Goal: Find specific page/section: Find specific page/section

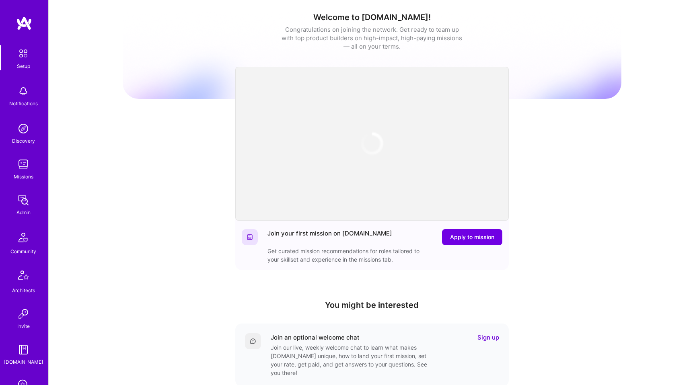
scroll to position [131, 0]
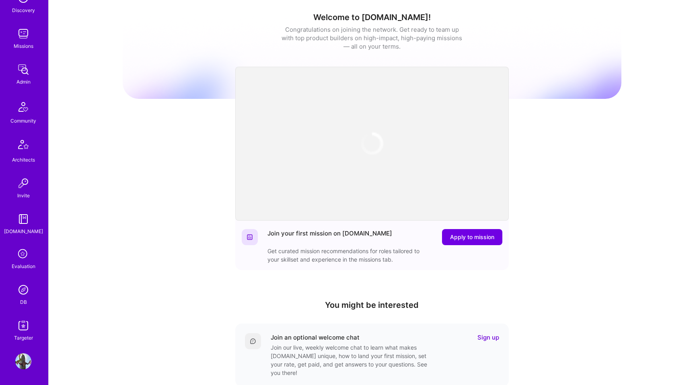
click at [26, 253] on icon at bounding box center [23, 254] width 15 height 15
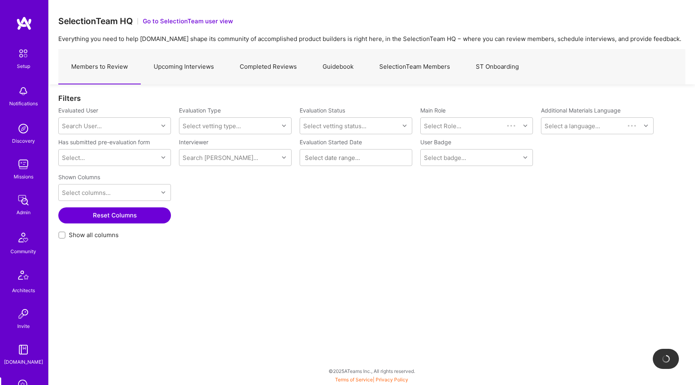
click at [203, 73] on link "Upcoming Interviews" at bounding box center [184, 66] width 86 height 35
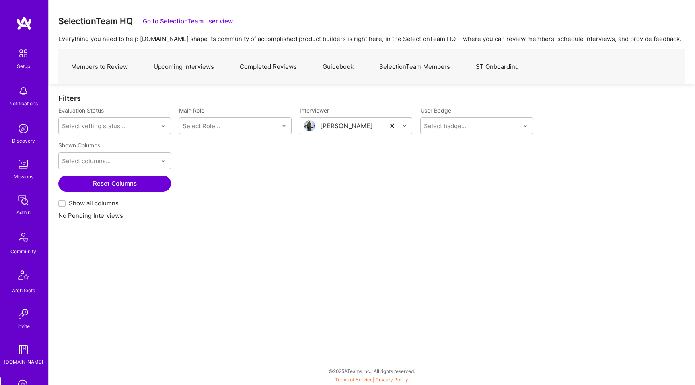
click at [123, 70] on link "Members to Review" at bounding box center [99, 66] width 82 height 35
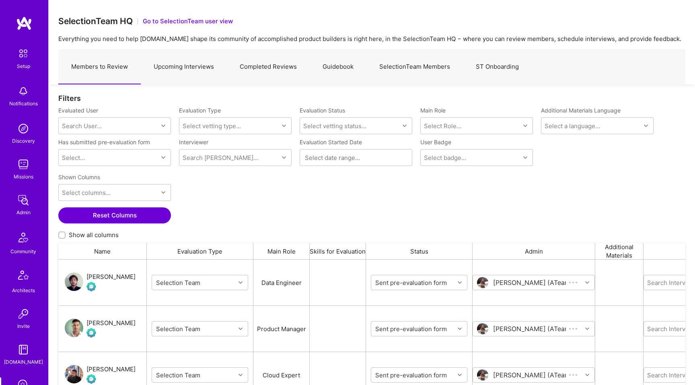
scroll to position [301, 627]
click at [206, 72] on link "Upcoming Interviews" at bounding box center [184, 66] width 86 height 35
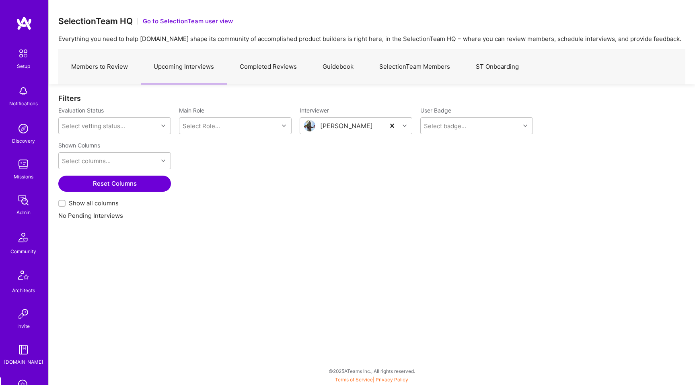
scroll to position [131, 0]
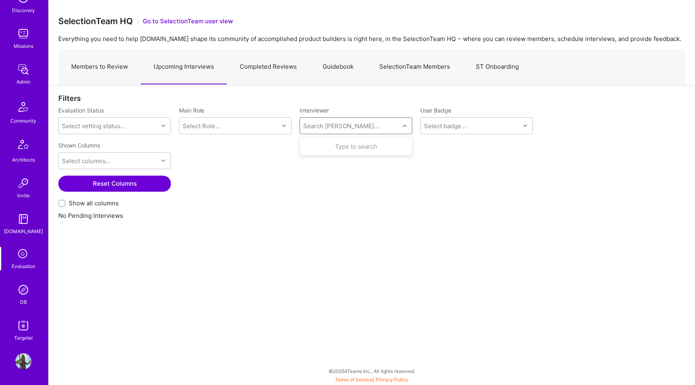
click at [403, 128] on div at bounding box center [405, 126] width 12 height 10
click at [264, 63] on link "Completed Reviews" at bounding box center [268, 66] width 83 height 35
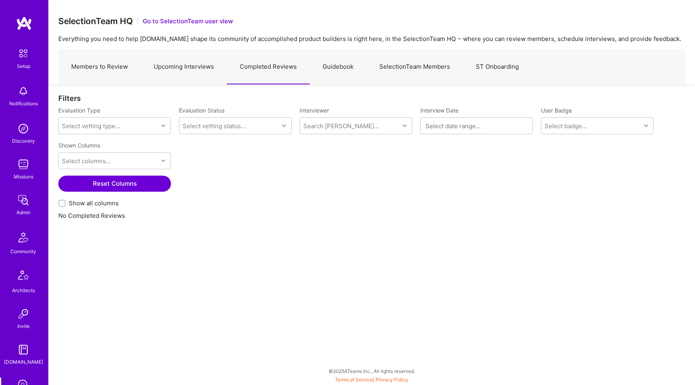
click at [191, 70] on link "Upcoming Interviews" at bounding box center [184, 66] width 86 height 35
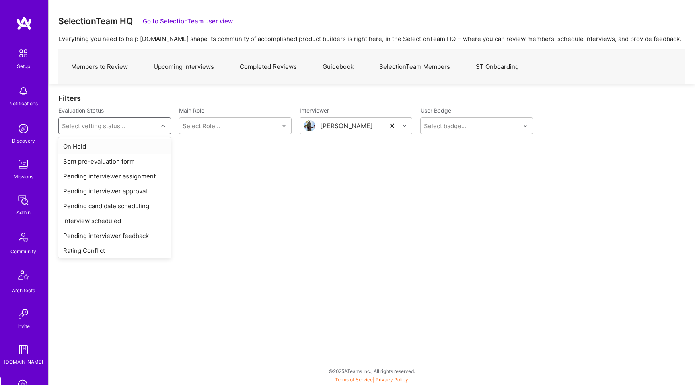
click at [150, 128] on div "Select vetting status..." at bounding box center [108, 126] width 99 height 16
click at [193, 127] on div "Select Role..." at bounding box center [201, 126] width 37 height 8
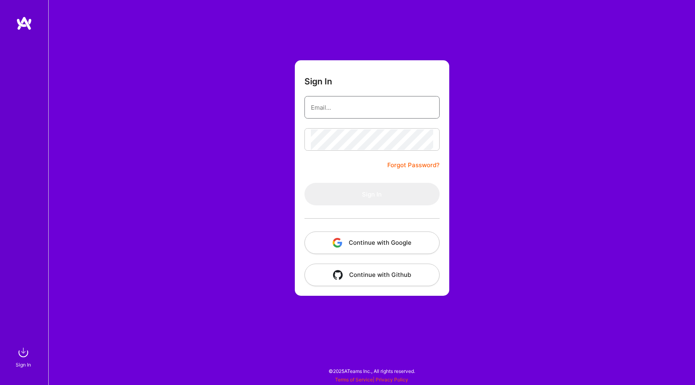
type input "[PERSON_NAME][EMAIL_ADDRESS][DOMAIN_NAME]"
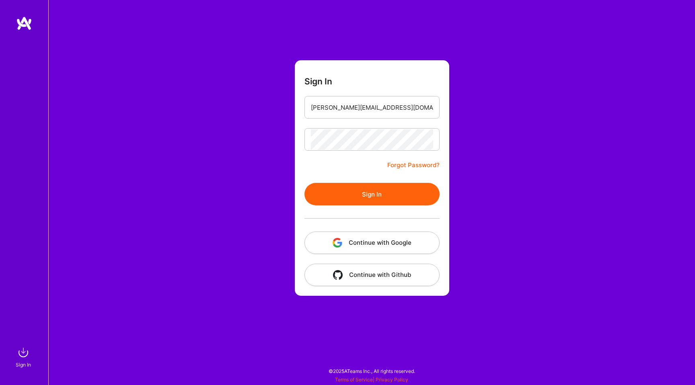
click at [364, 239] on button "Continue with Google" at bounding box center [372, 243] width 135 height 23
